Goal: Transaction & Acquisition: Purchase product/service

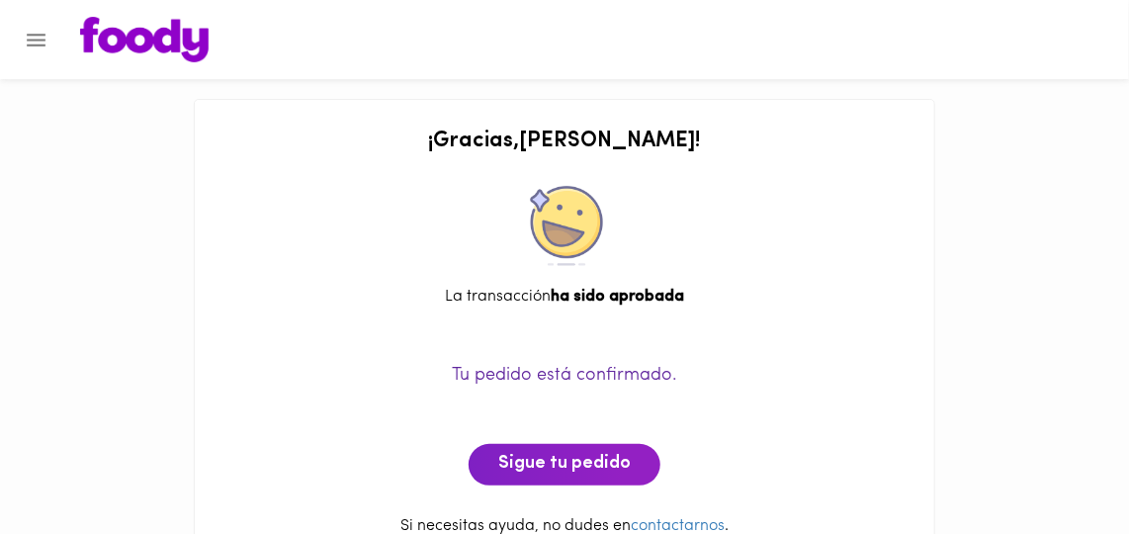
click at [35, 43] on icon "Menu" at bounding box center [36, 40] width 25 height 25
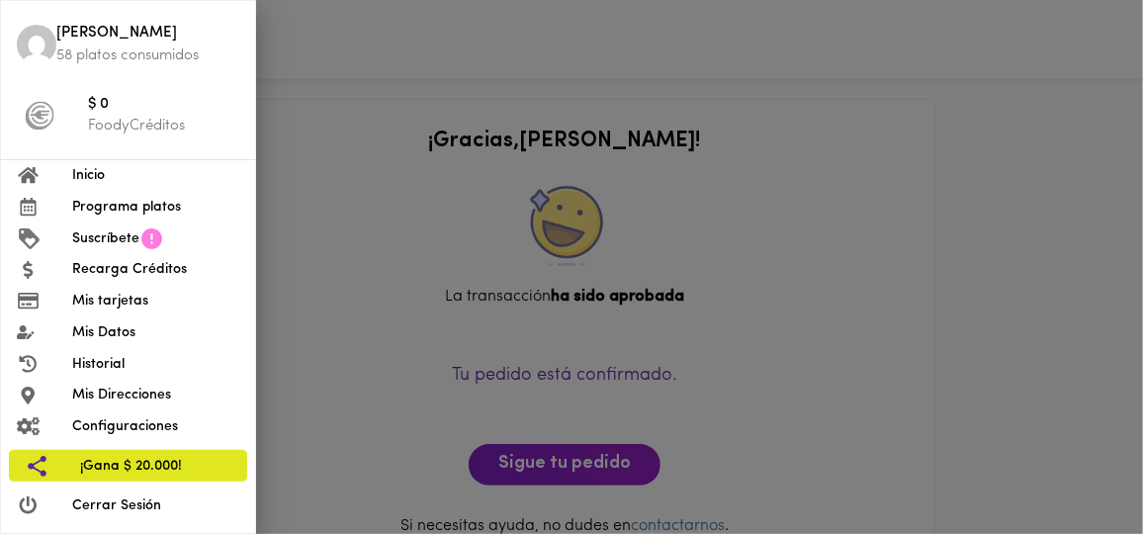
click at [68, 171] on div at bounding box center [44, 175] width 55 height 19
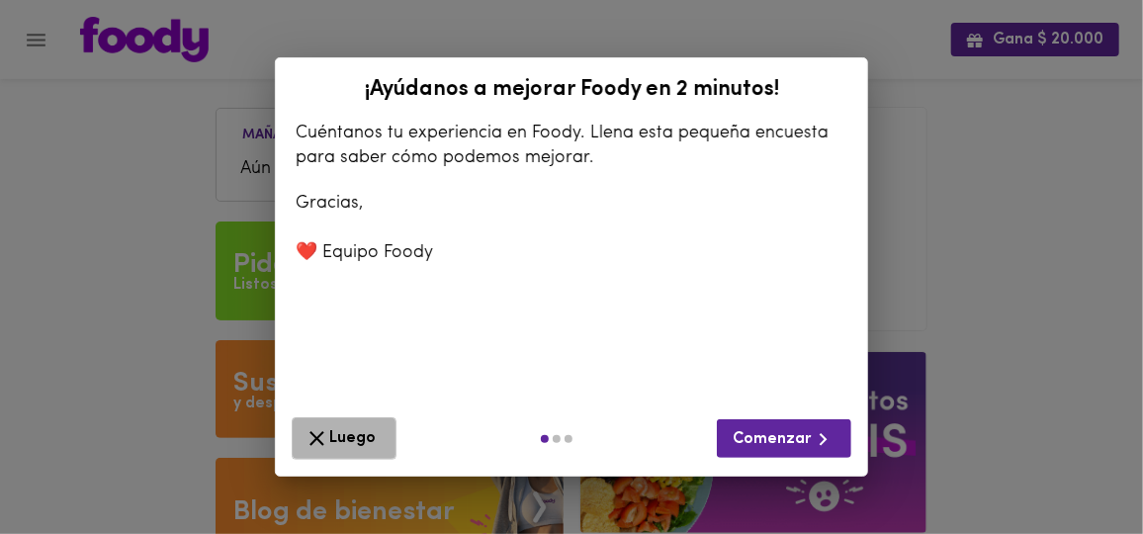
click at [322, 441] on icon "button" at bounding box center [316, 438] width 25 height 25
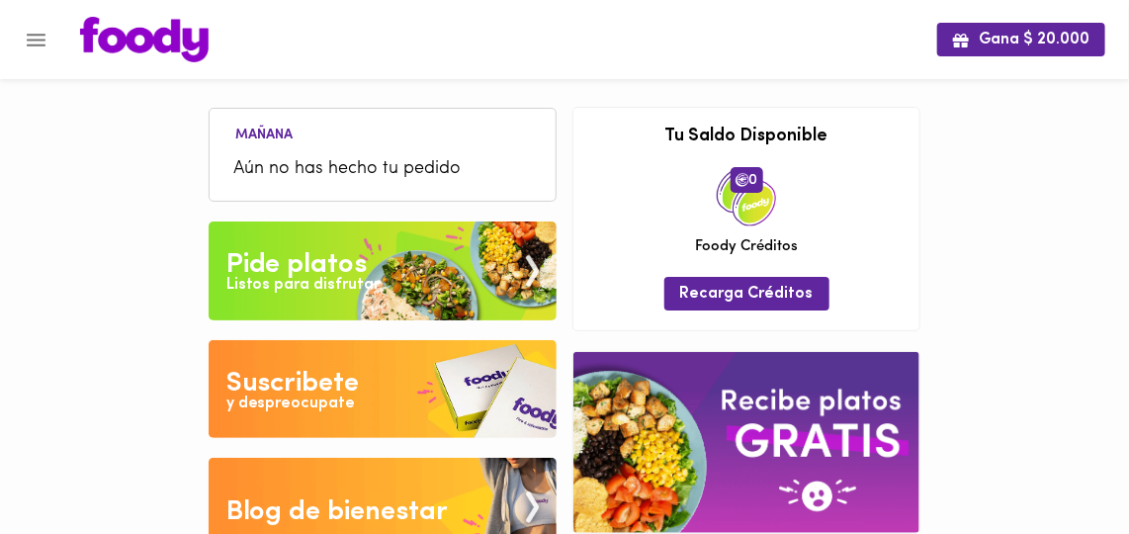
click at [410, 272] on img at bounding box center [383, 270] width 348 height 99
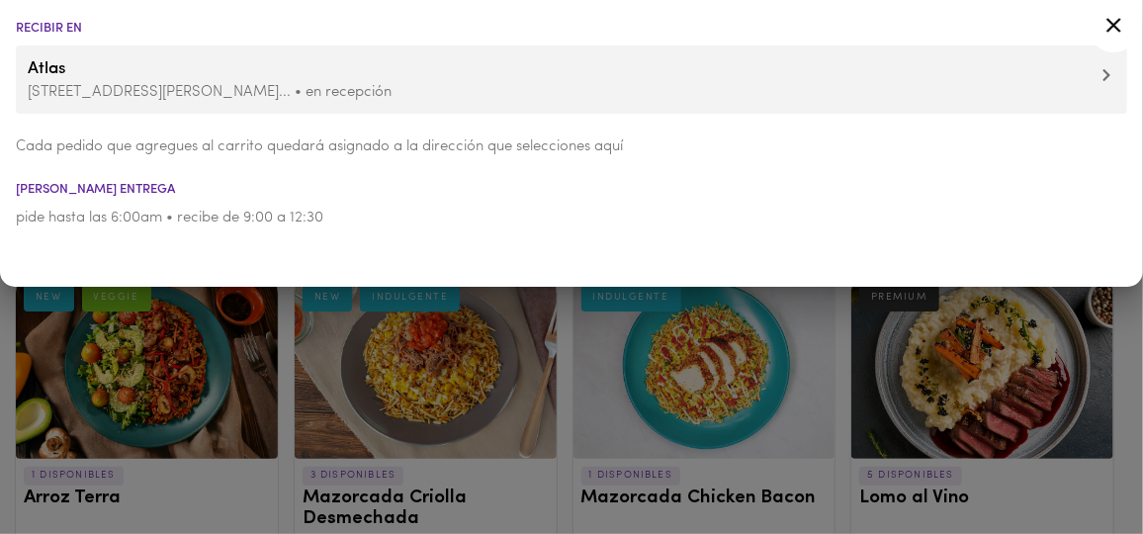
click at [1113, 29] on icon at bounding box center [1113, 25] width 25 height 25
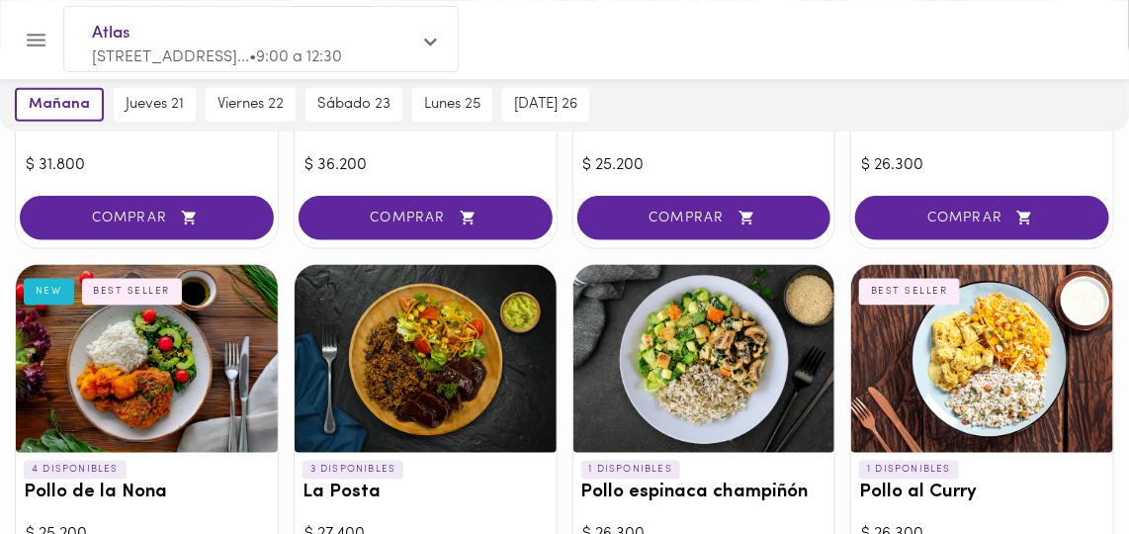
scroll to position [539, 0]
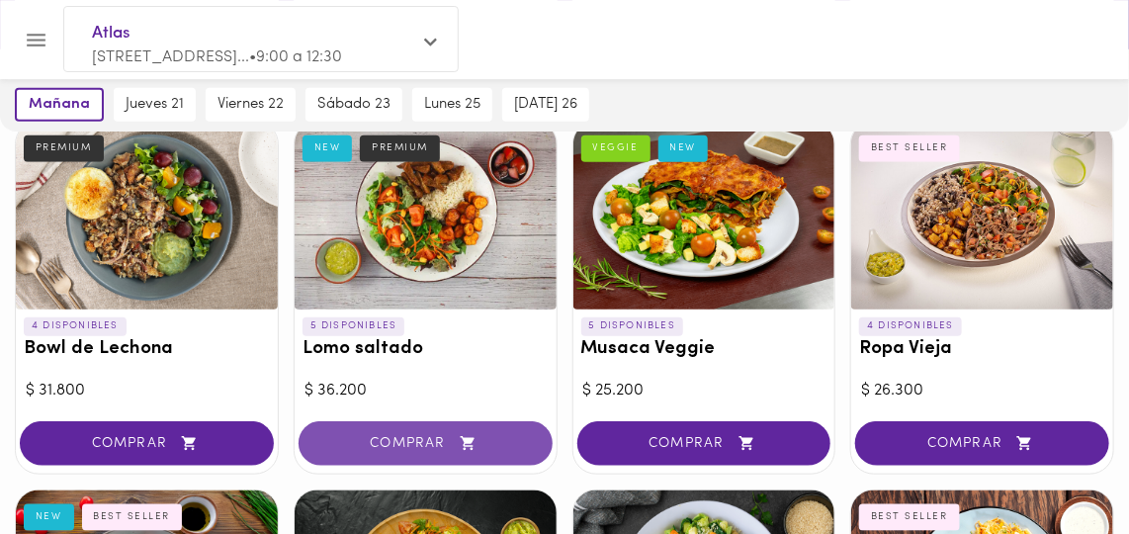
click at [413, 439] on span "COMPRAR" at bounding box center [425, 443] width 205 height 17
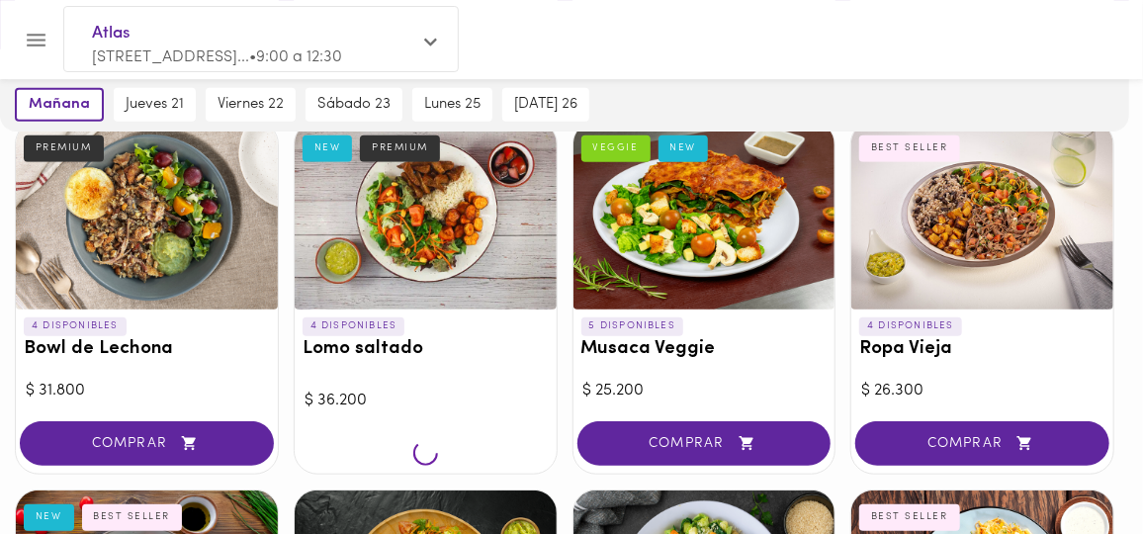
scroll to position [540, 0]
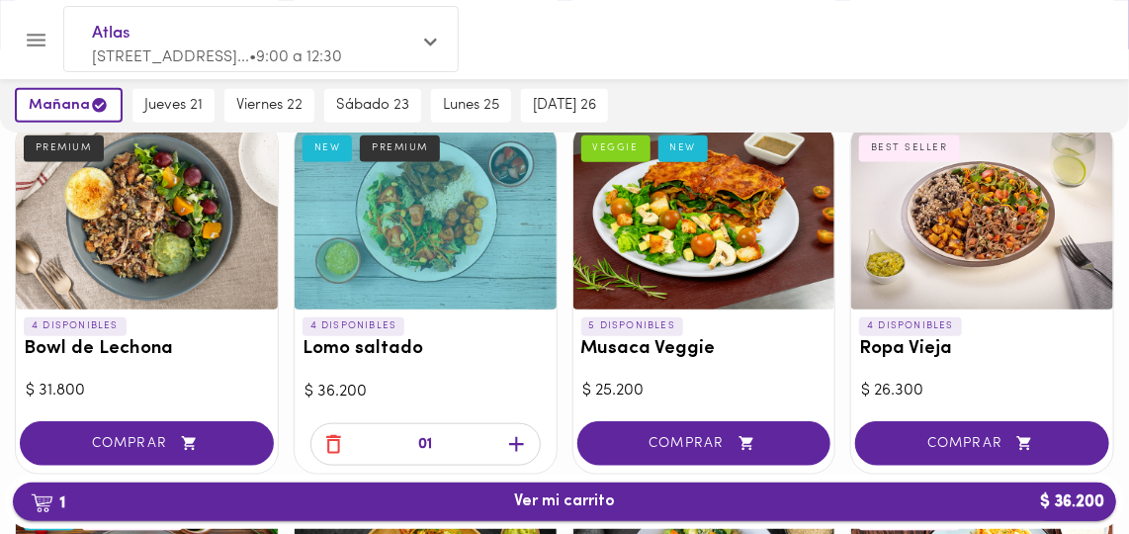
click at [596, 495] on span "1 Ver mi carrito $ 36.200" at bounding box center [564, 501] width 101 height 19
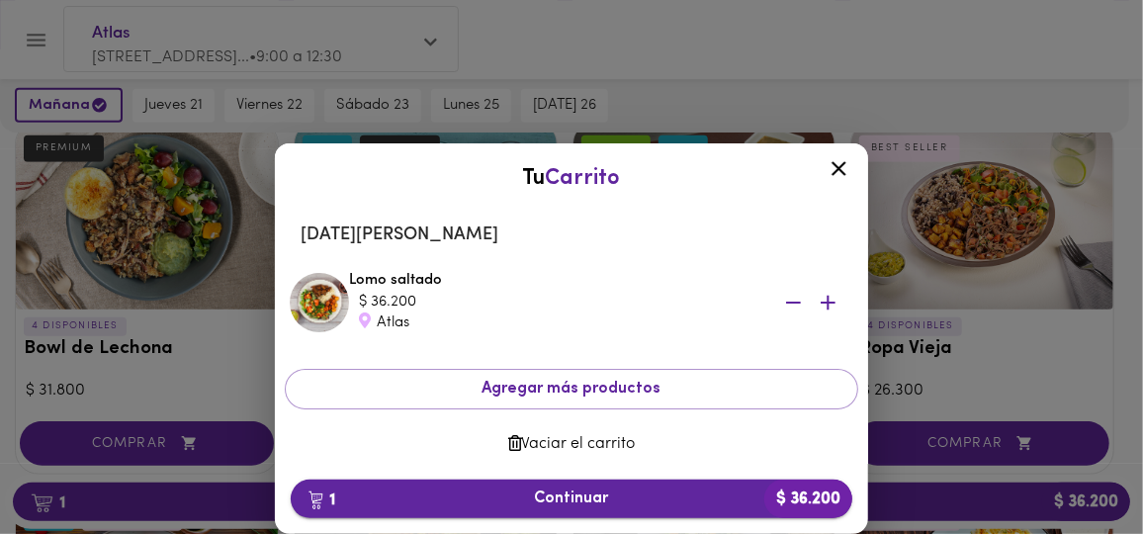
click at [609, 500] on span "1 Continuar $ 36.200" at bounding box center [571, 498] width 530 height 19
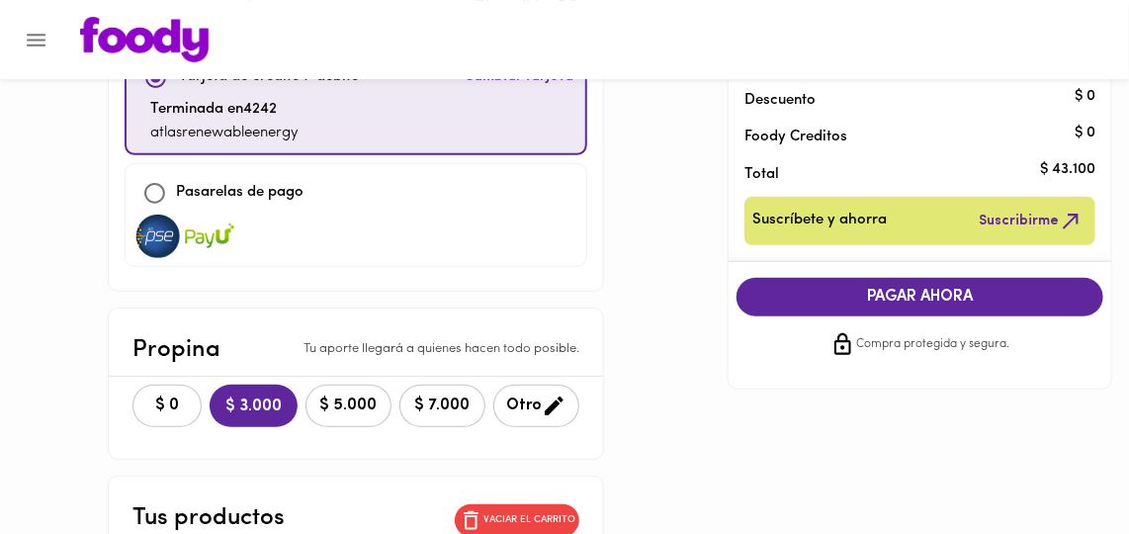
scroll to position [269, 0]
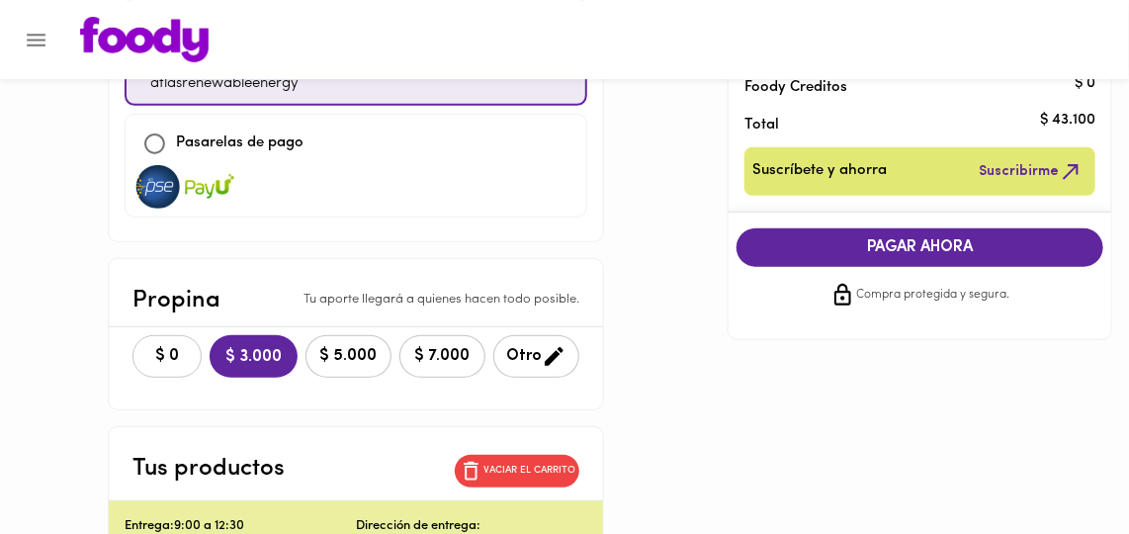
click at [145, 347] on span "$ 0" at bounding box center [166, 356] width 43 height 19
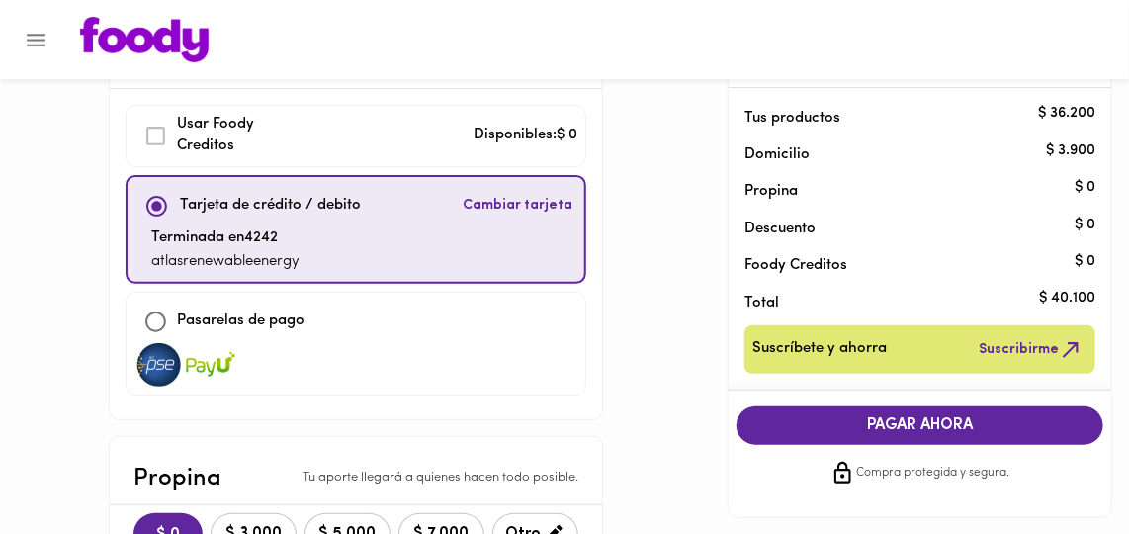
scroll to position [89, 0]
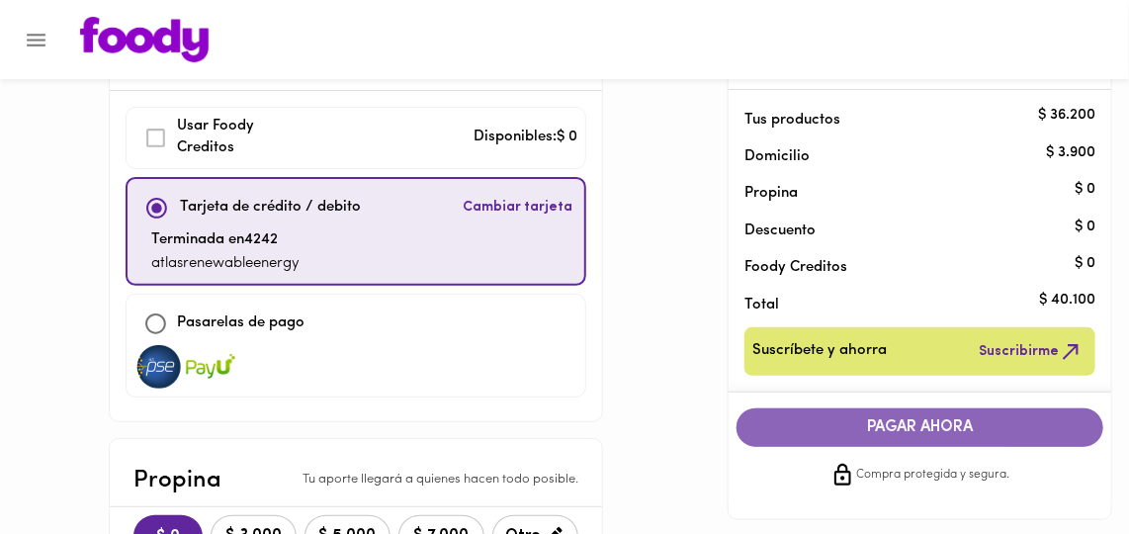
click at [887, 424] on span "PAGAR AHORA" at bounding box center [920, 427] width 328 height 19
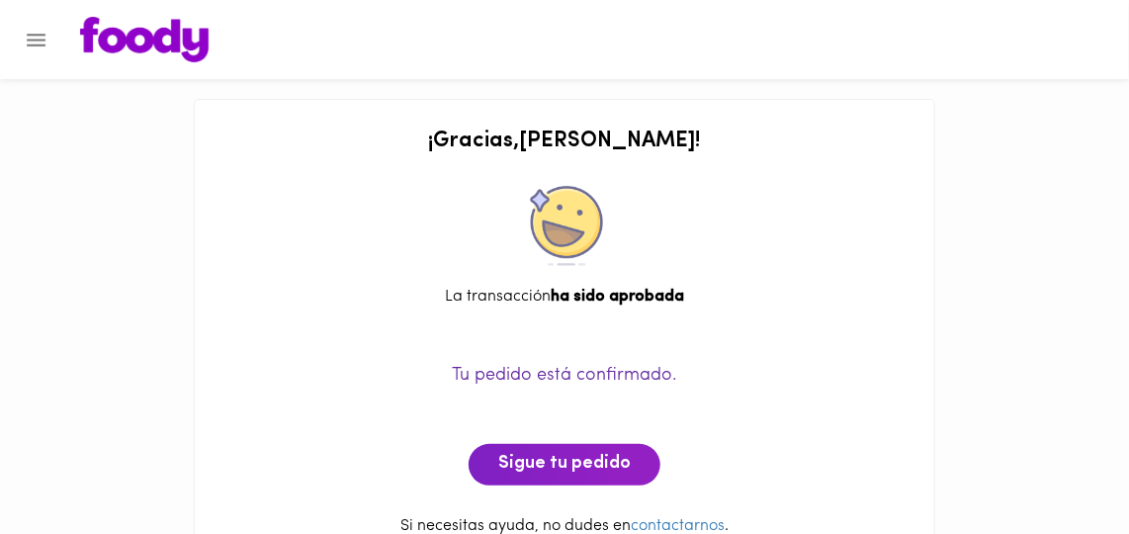
click at [41, 38] on icon "Menu" at bounding box center [36, 40] width 25 height 25
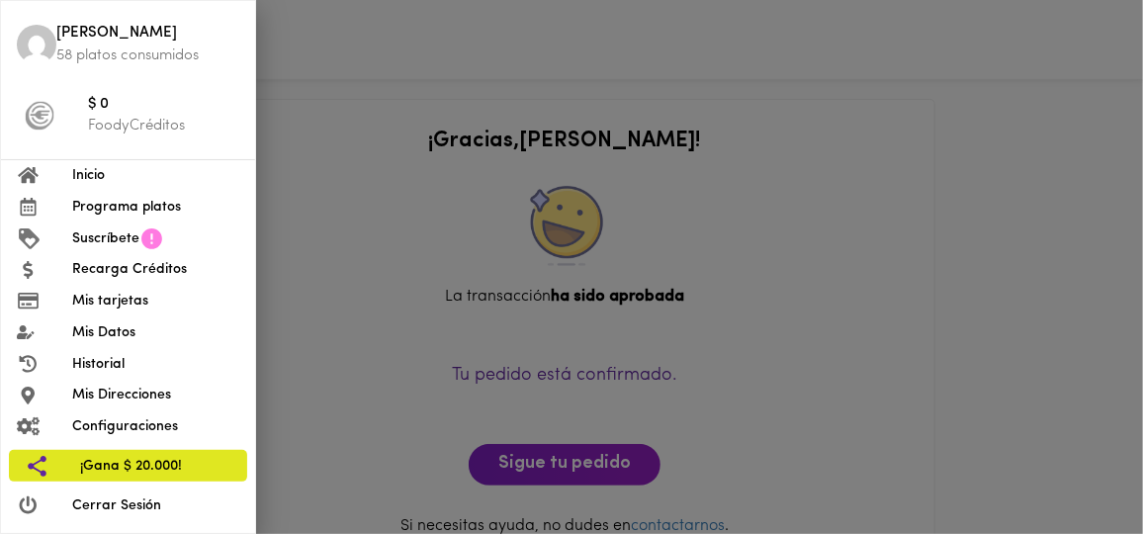
click at [110, 173] on span "Inicio" at bounding box center [155, 175] width 167 height 21
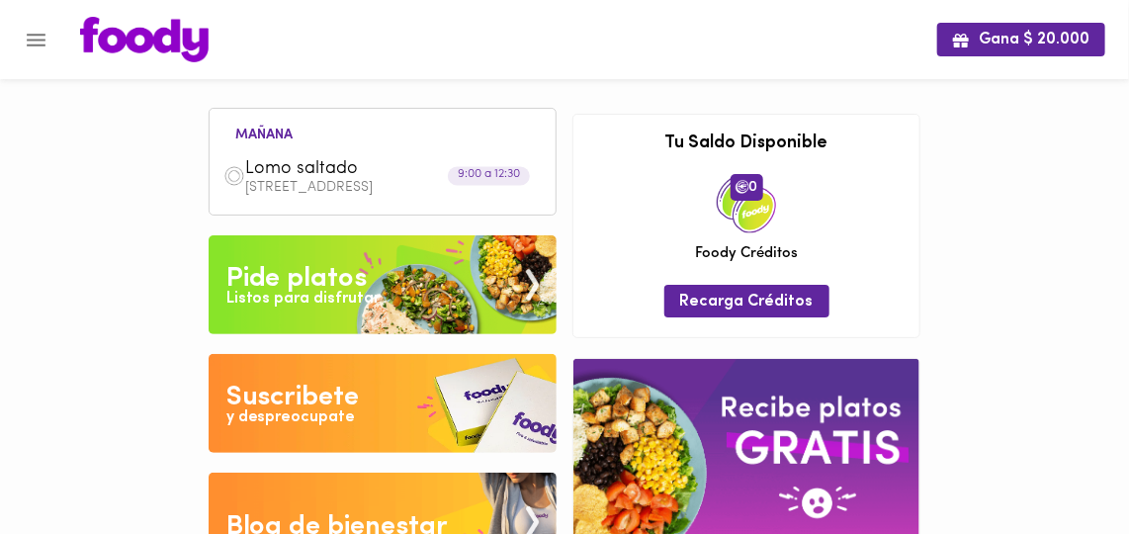
click at [329, 299] on div "Listos para disfrutar" at bounding box center [303, 299] width 154 height 23
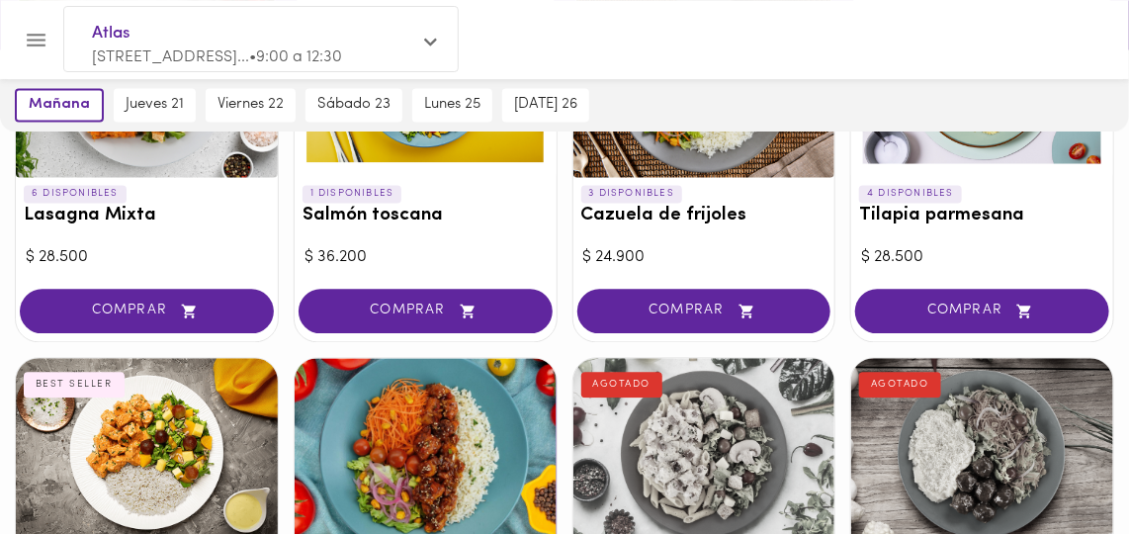
scroll to position [1437, 0]
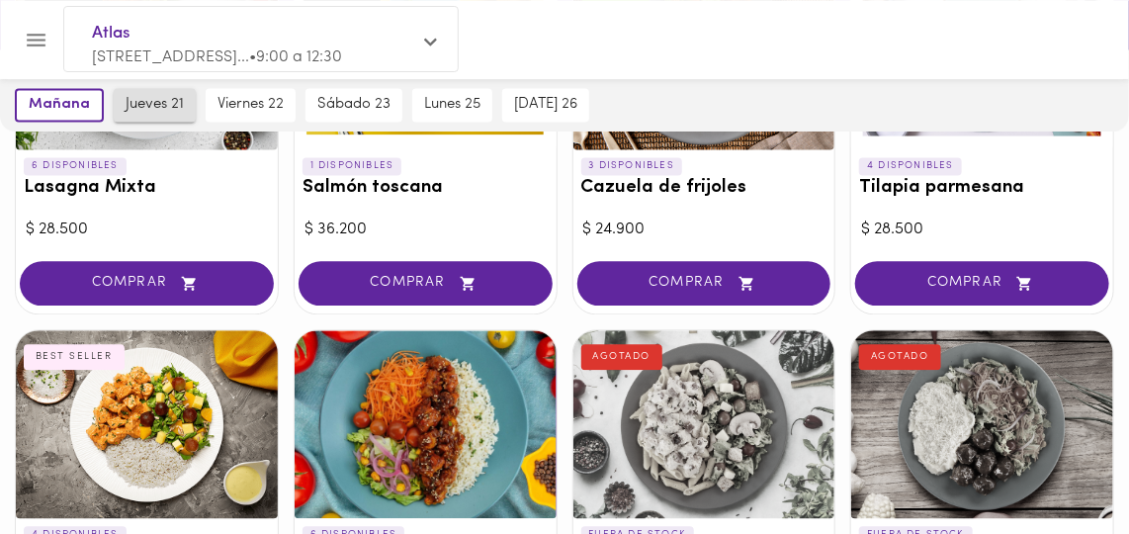
click at [145, 97] on span "jueves 21" at bounding box center [155, 105] width 58 height 18
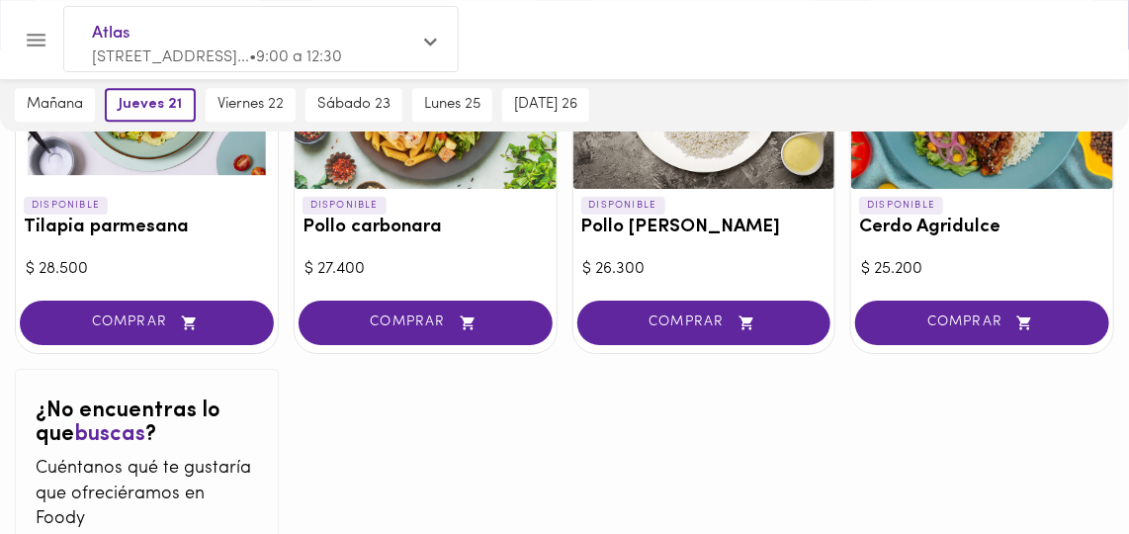
scroll to position [1976, 0]
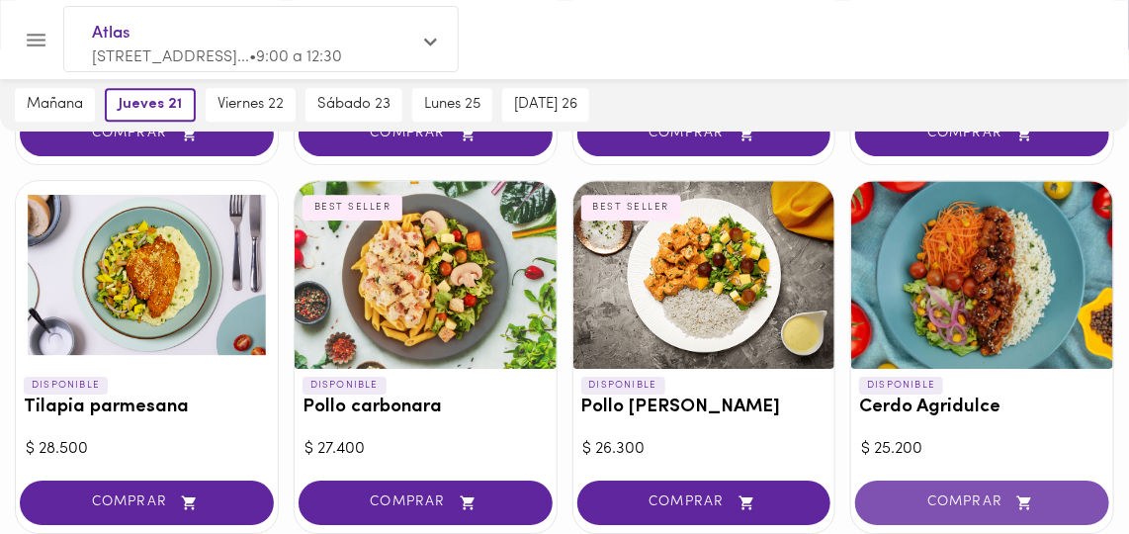
click at [954, 494] on span "COMPRAR" at bounding box center [982, 502] width 205 height 17
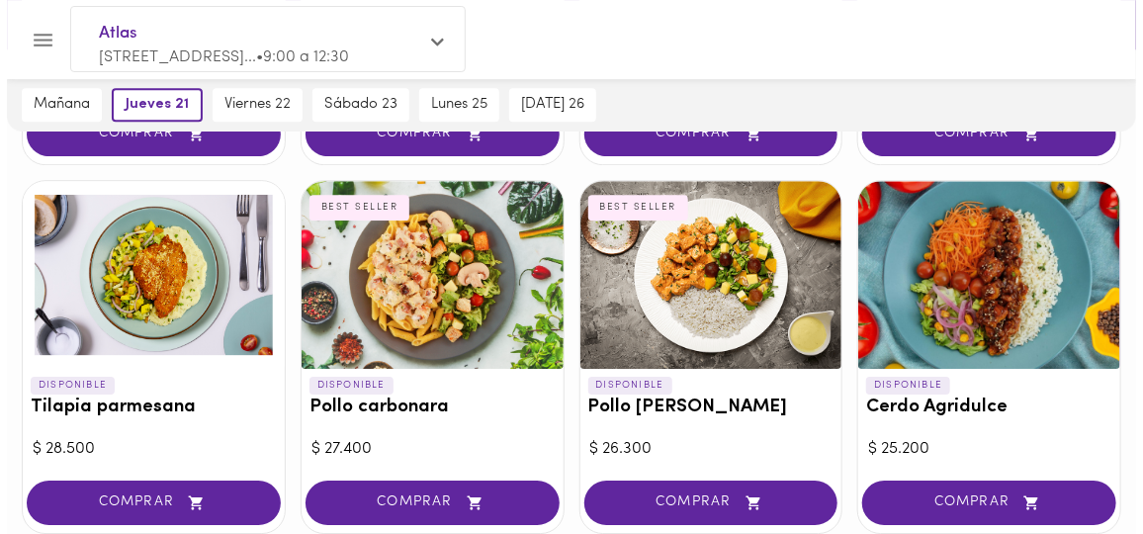
scroll to position [1977, 0]
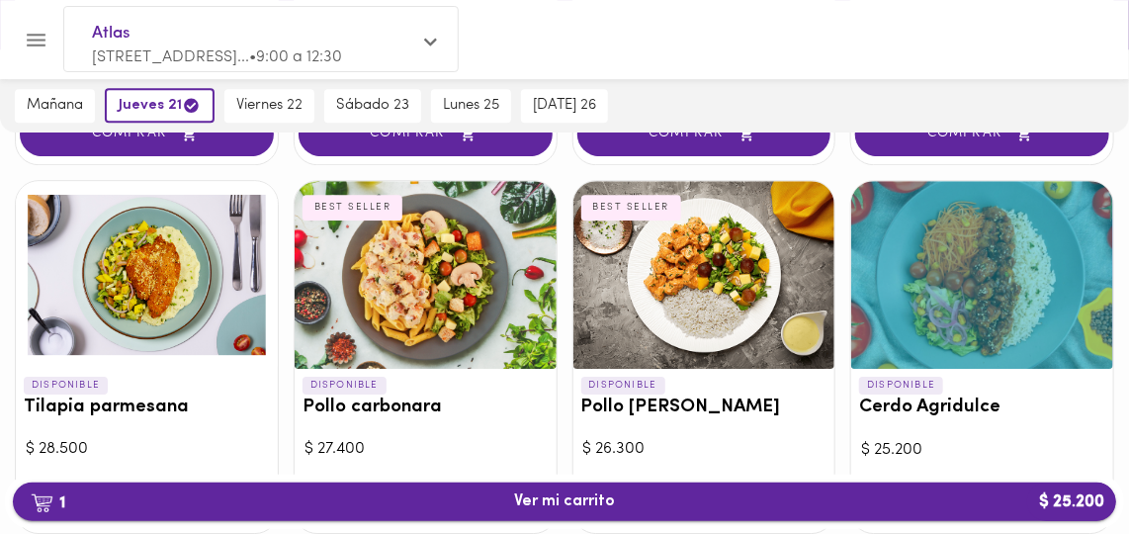
click at [561, 507] on span "1 Ver mi carrito $ 25.200" at bounding box center [564, 501] width 101 height 19
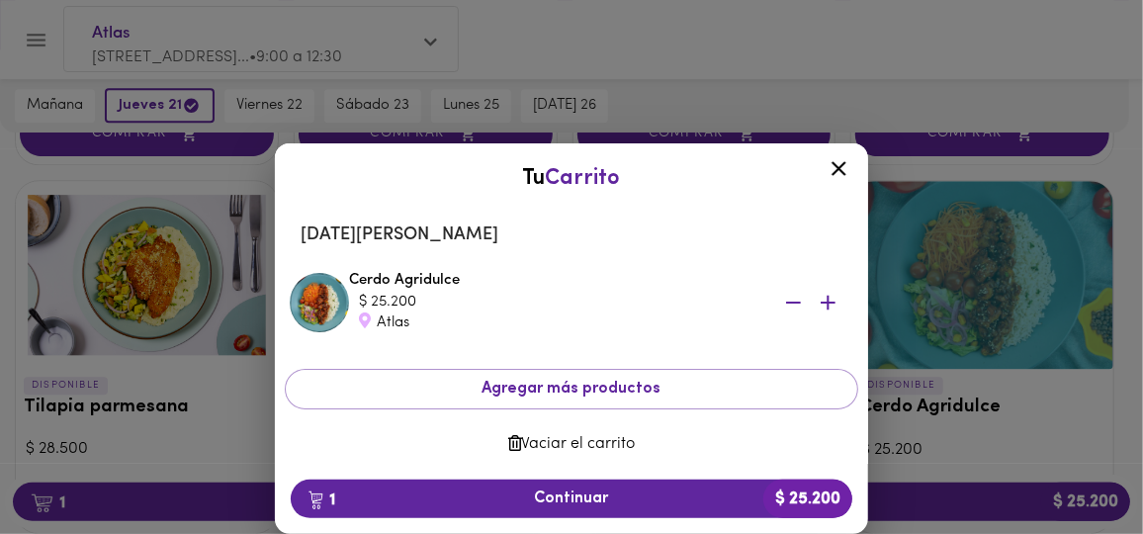
click at [547, 440] on span "Vaciar el carrito" at bounding box center [572, 444] width 542 height 19
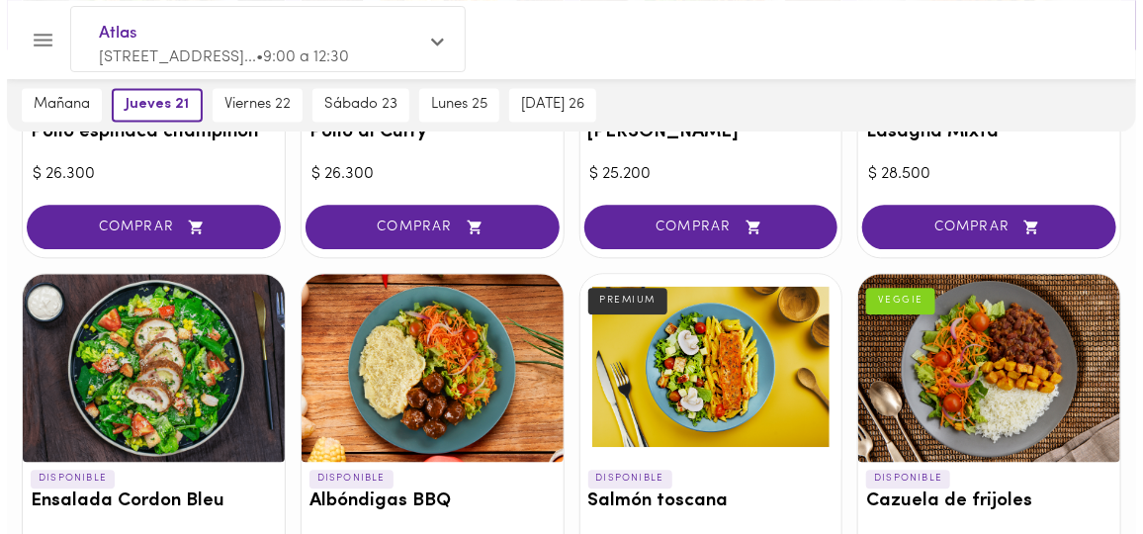
scroll to position [1617, 0]
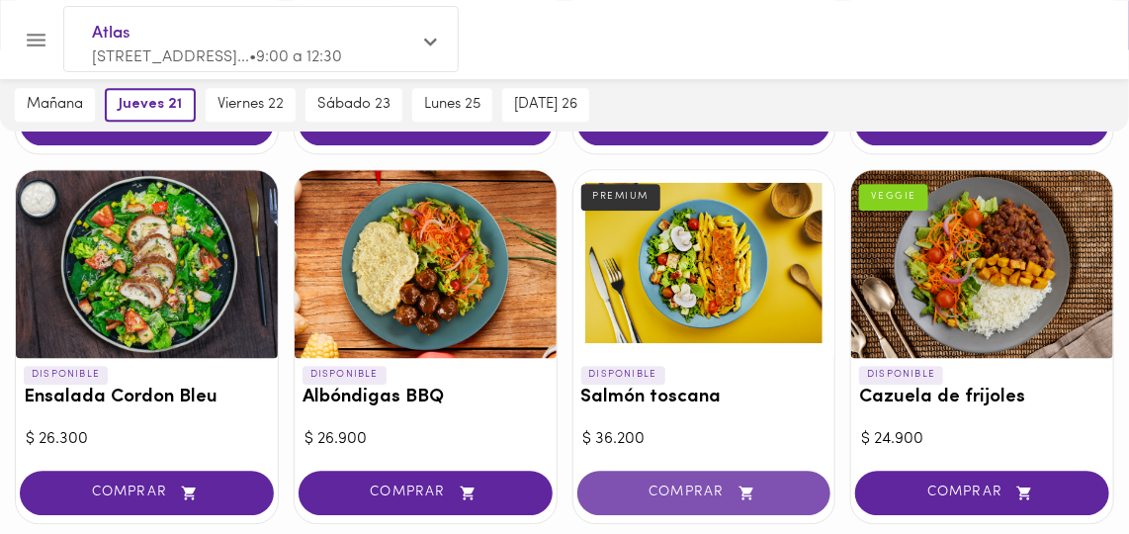
click at [652, 484] on span "COMPRAR" at bounding box center [704, 492] width 205 height 17
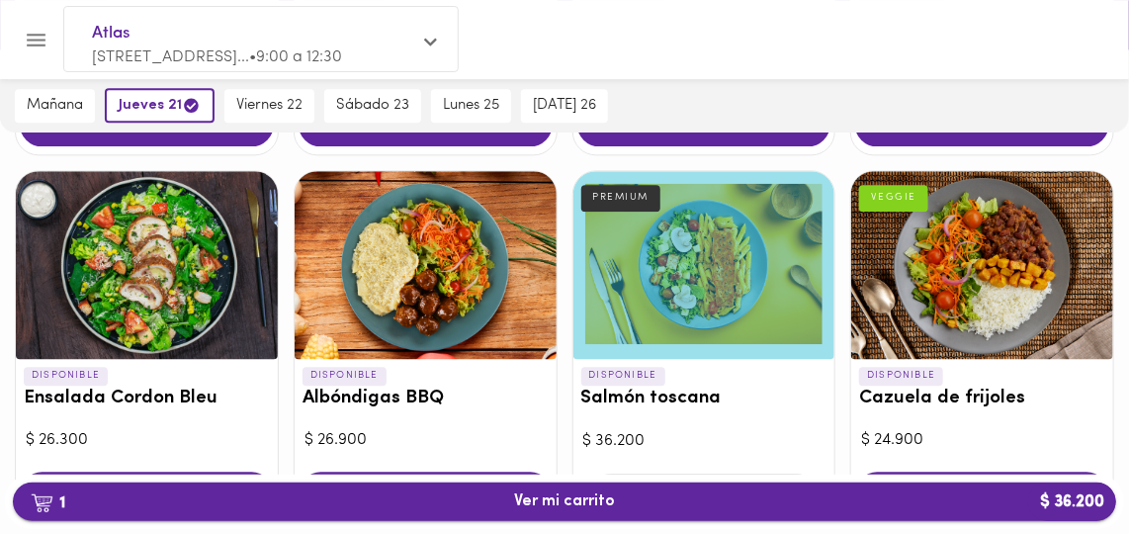
click at [567, 509] on span "1 Ver mi carrito $ 36.200" at bounding box center [564, 501] width 101 height 19
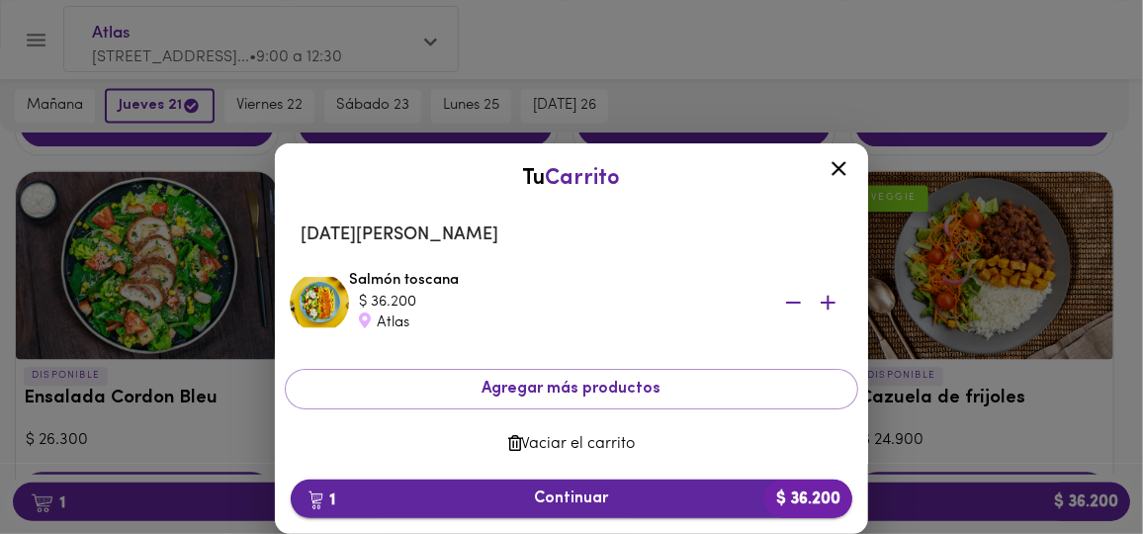
click at [563, 503] on span "1 Continuar $ 36.200" at bounding box center [571, 498] width 530 height 19
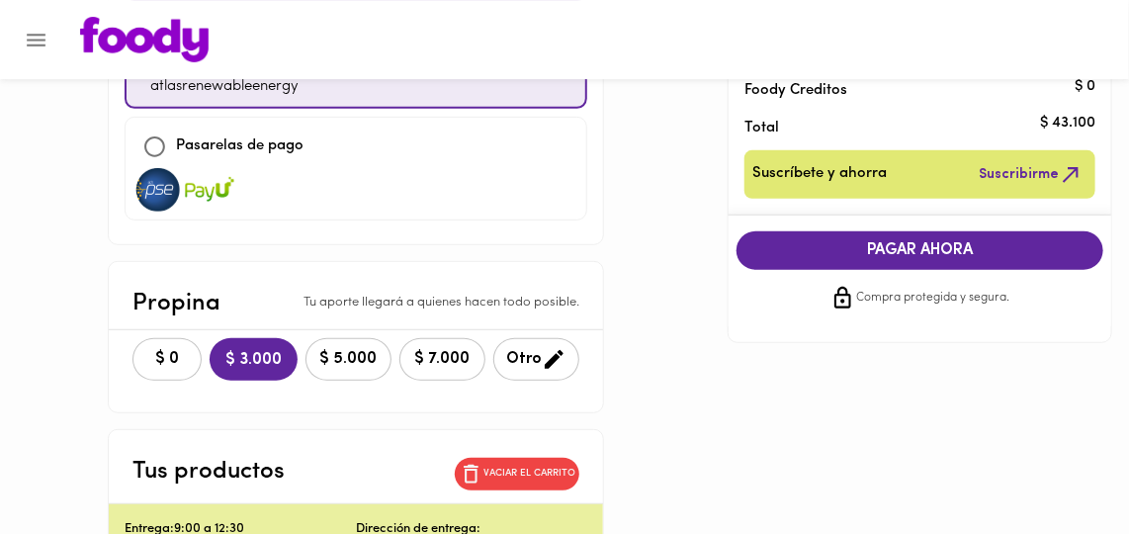
scroll to position [359, 0]
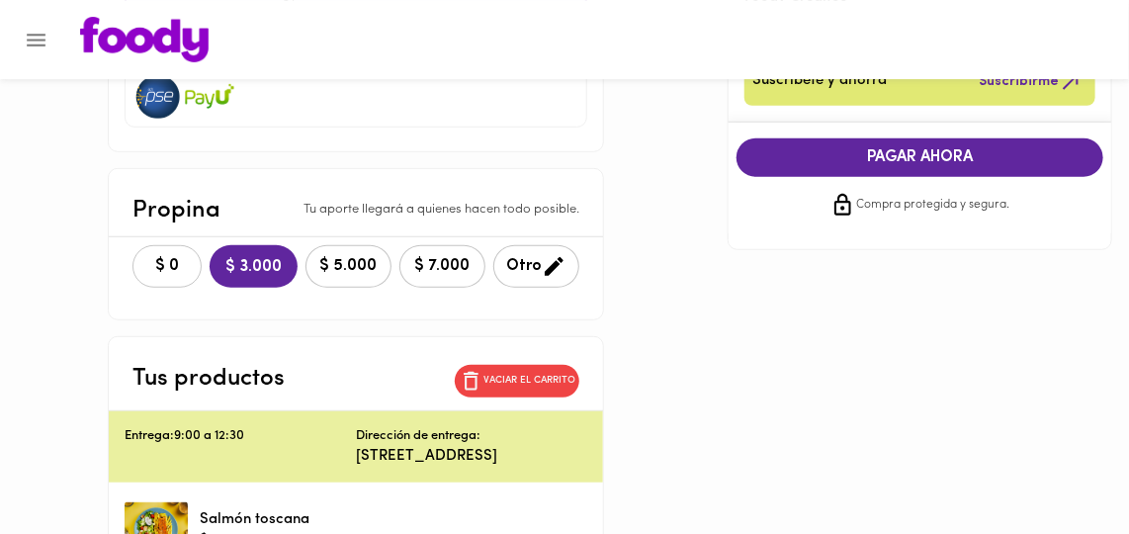
click at [145, 260] on span "$ 0" at bounding box center [166, 266] width 43 height 19
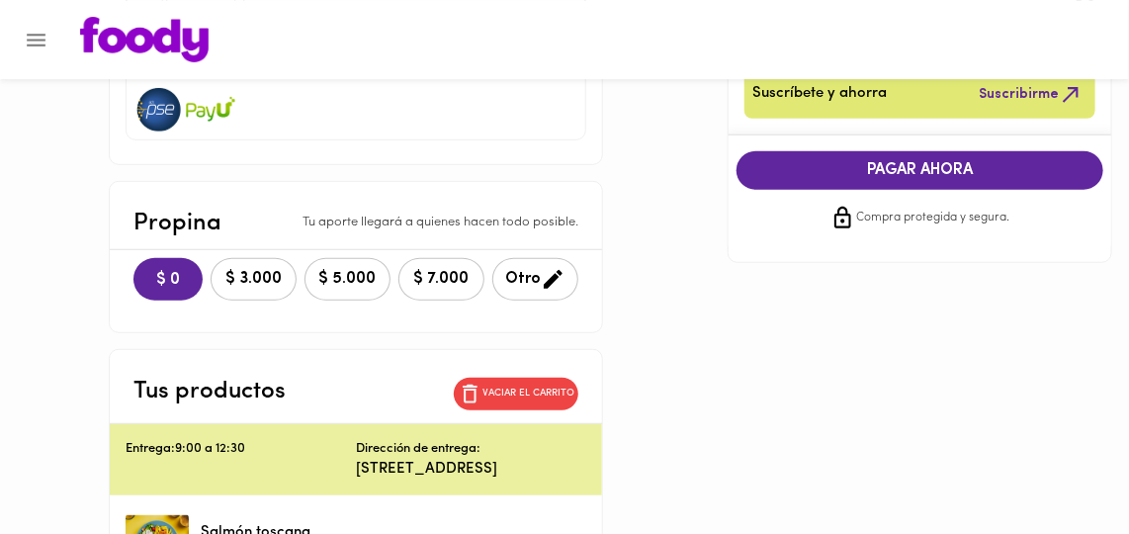
scroll to position [179, 0]
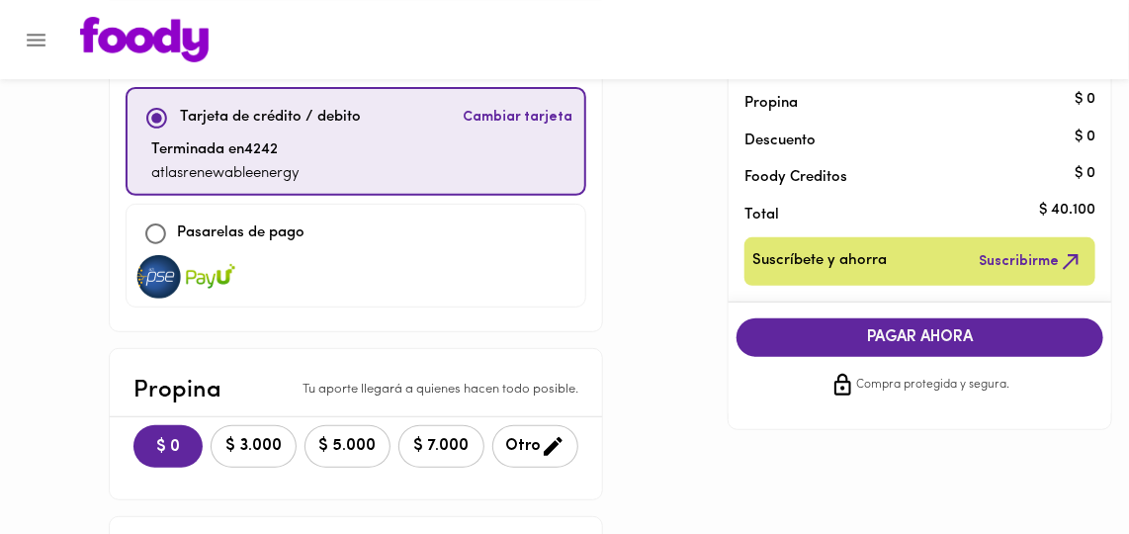
click at [916, 338] on span "PAGAR AHORA" at bounding box center [920, 337] width 328 height 19
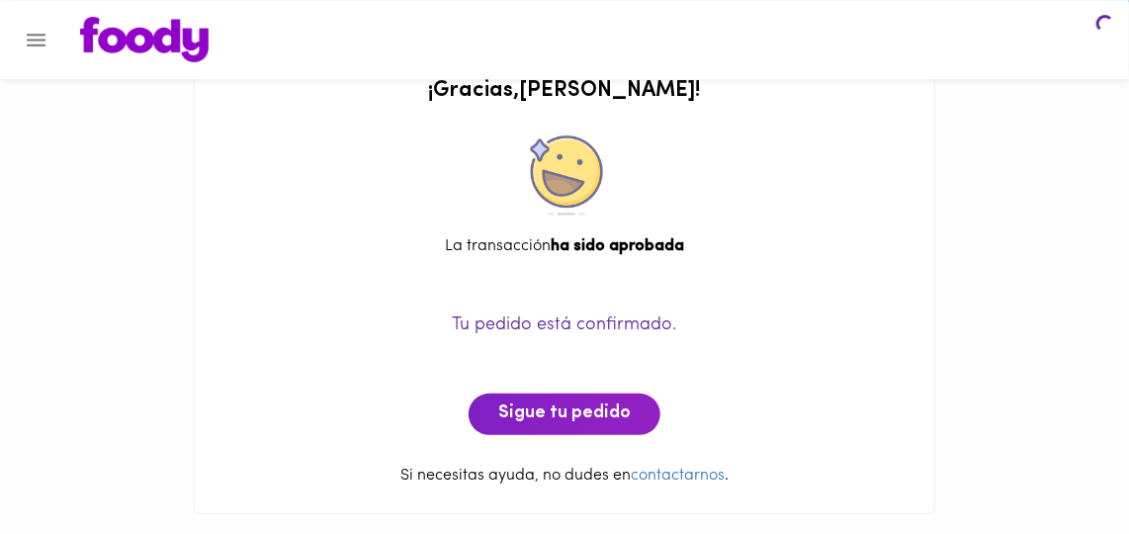
scroll to position [48, 0]
